Goal: Task Accomplishment & Management: Use online tool/utility

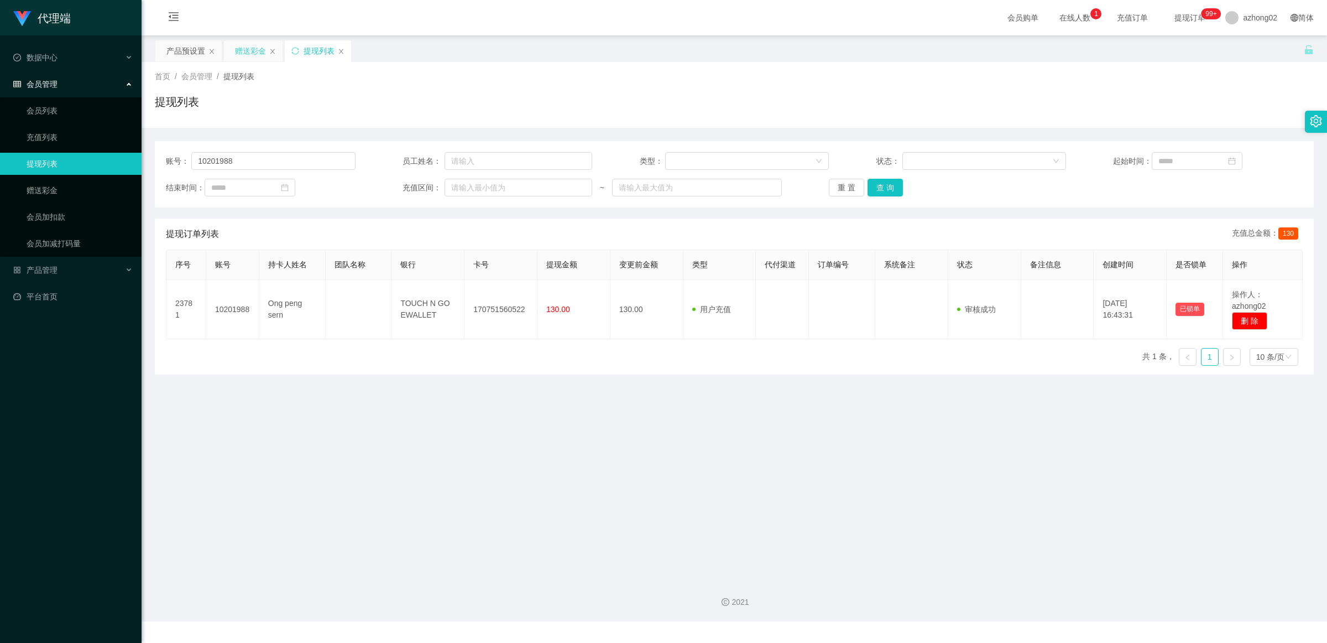
click at [236, 48] on div "赠送彩金" at bounding box center [250, 50] width 31 height 21
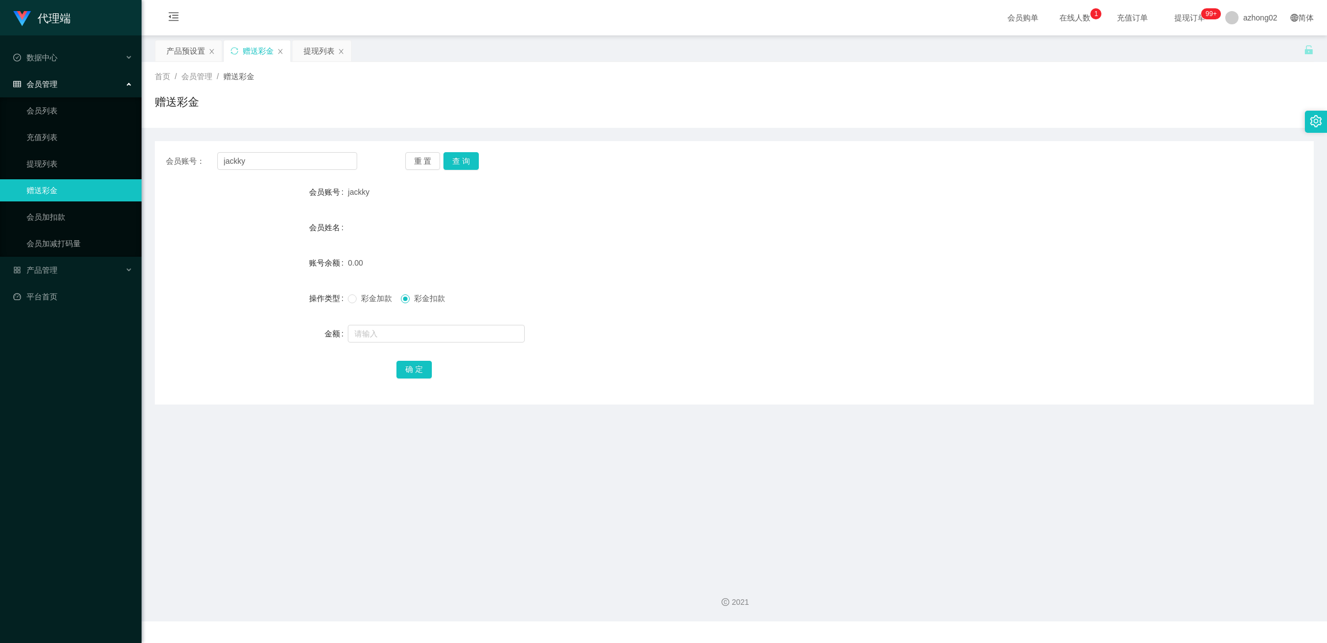
click at [285, 174] on div "会员账号： [PERSON_NAME] 重 置 查 询 会员账号 jackky 会员姓名 账号余额 0.00 操作类型 彩金加款 彩金扣款 金额 确 定" at bounding box center [734, 272] width 1159 height 263
click at [289, 167] on input "jackky" at bounding box center [287, 161] width 140 height 18
paste input "TANZIYING"
click at [462, 163] on button "查 询" at bounding box center [461, 161] width 35 height 18
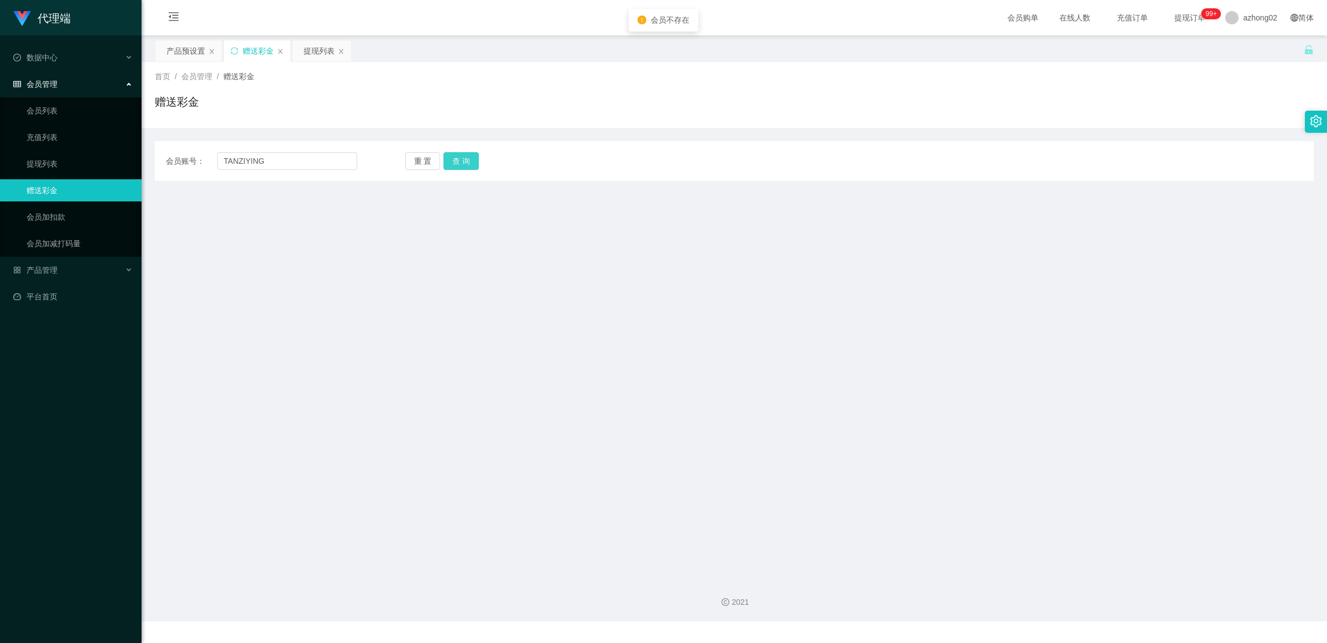
click at [462, 162] on button "查 询" at bounding box center [461, 161] width 35 height 18
click at [296, 155] on input "TANZIYING" at bounding box center [287, 161] width 140 height 18
paste input "ziying"
type input "ziying"
click at [460, 156] on button "查 询" at bounding box center [461, 161] width 35 height 18
